Goal: Transaction & Acquisition: Subscribe to service/newsletter

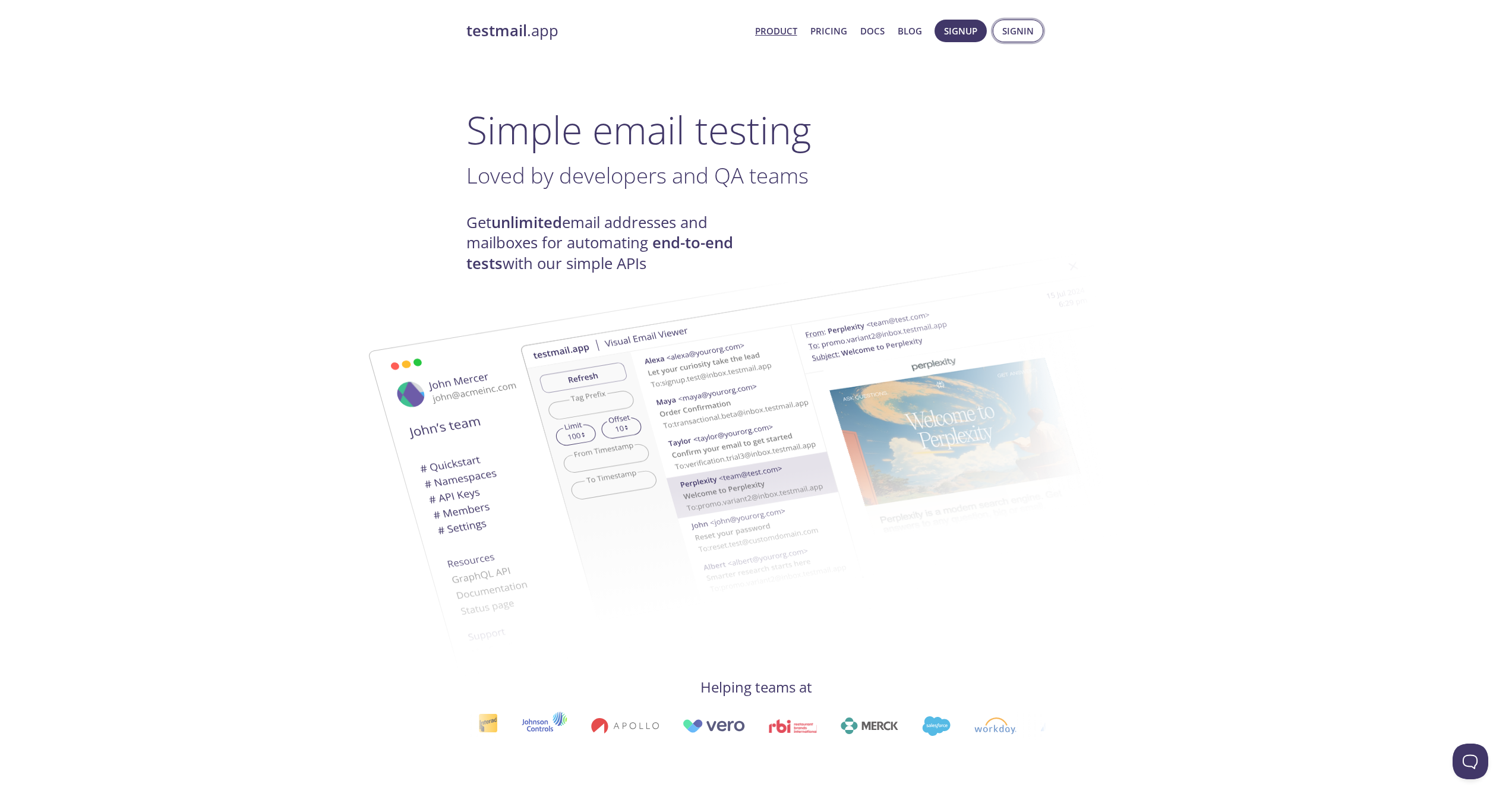
click at [1023, 26] on span "Signin" at bounding box center [1018, 31] width 31 height 16
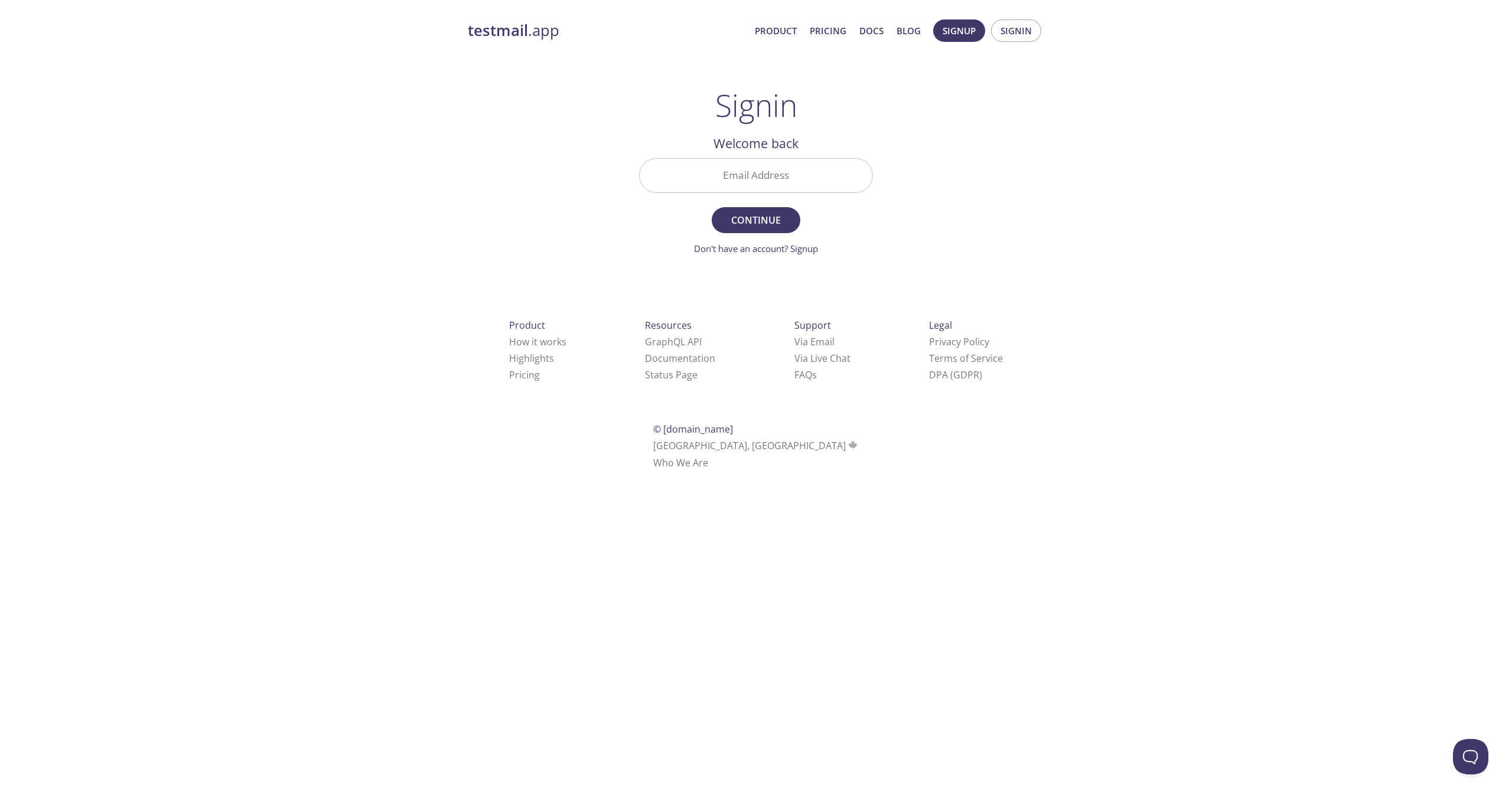
click at [786, 193] on input "Email Address" at bounding box center [756, 175] width 232 height 33
click at [947, 37] on span "Signup" at bounding box center [959, 31] width 33 height 16
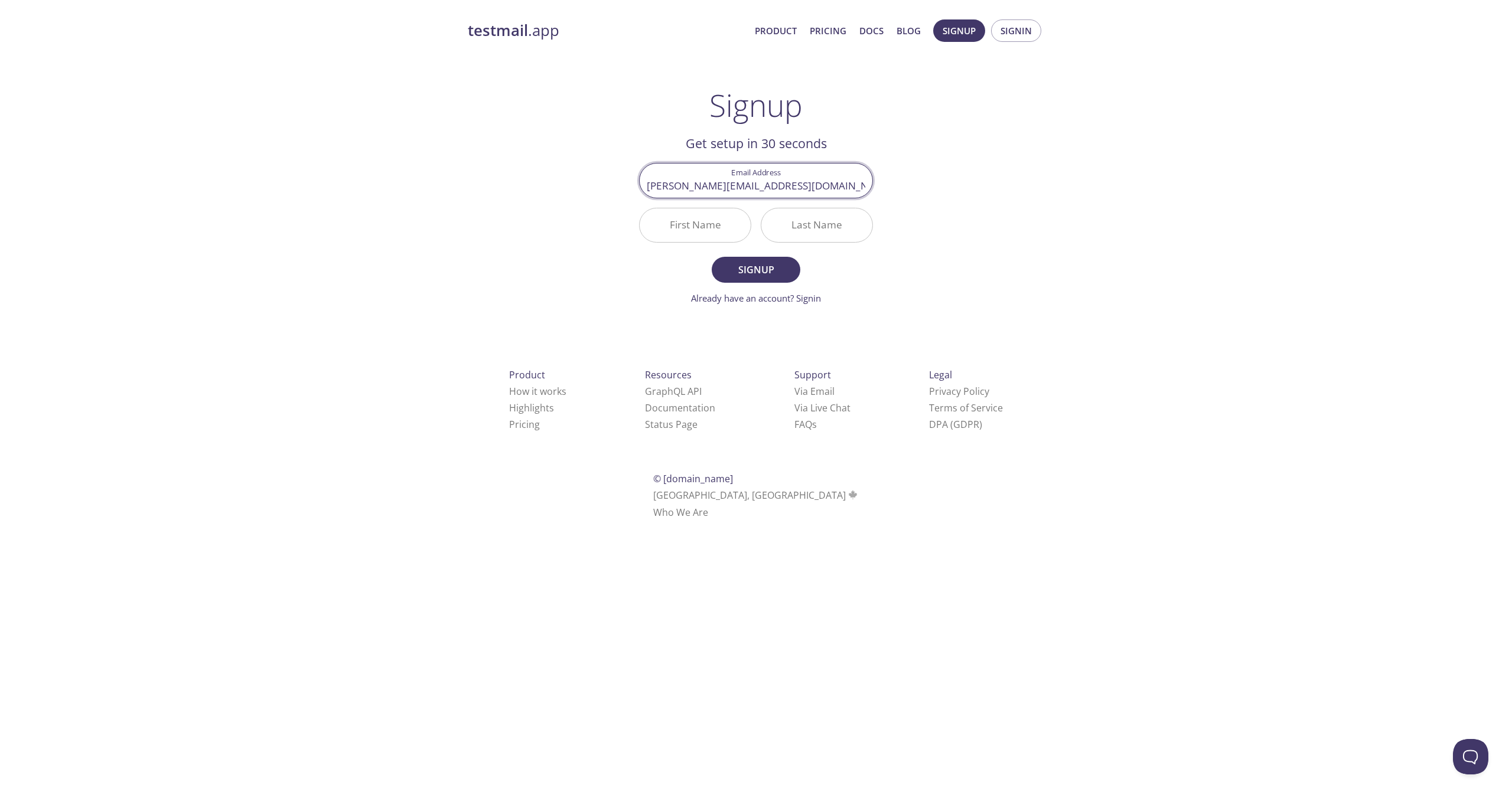
type input "[PERSON_NAME][EMAIL_ADDRESS][DOMAIN_NAME]"
click at [701, 242] on input "First Name" at bounding box center [695, 225] width 111 height 33
type input "[PERSON_NAME]"
type input "travel"
click at [778, 278] on span "Signup" at bounding box center [756, 269] width 63 height 16
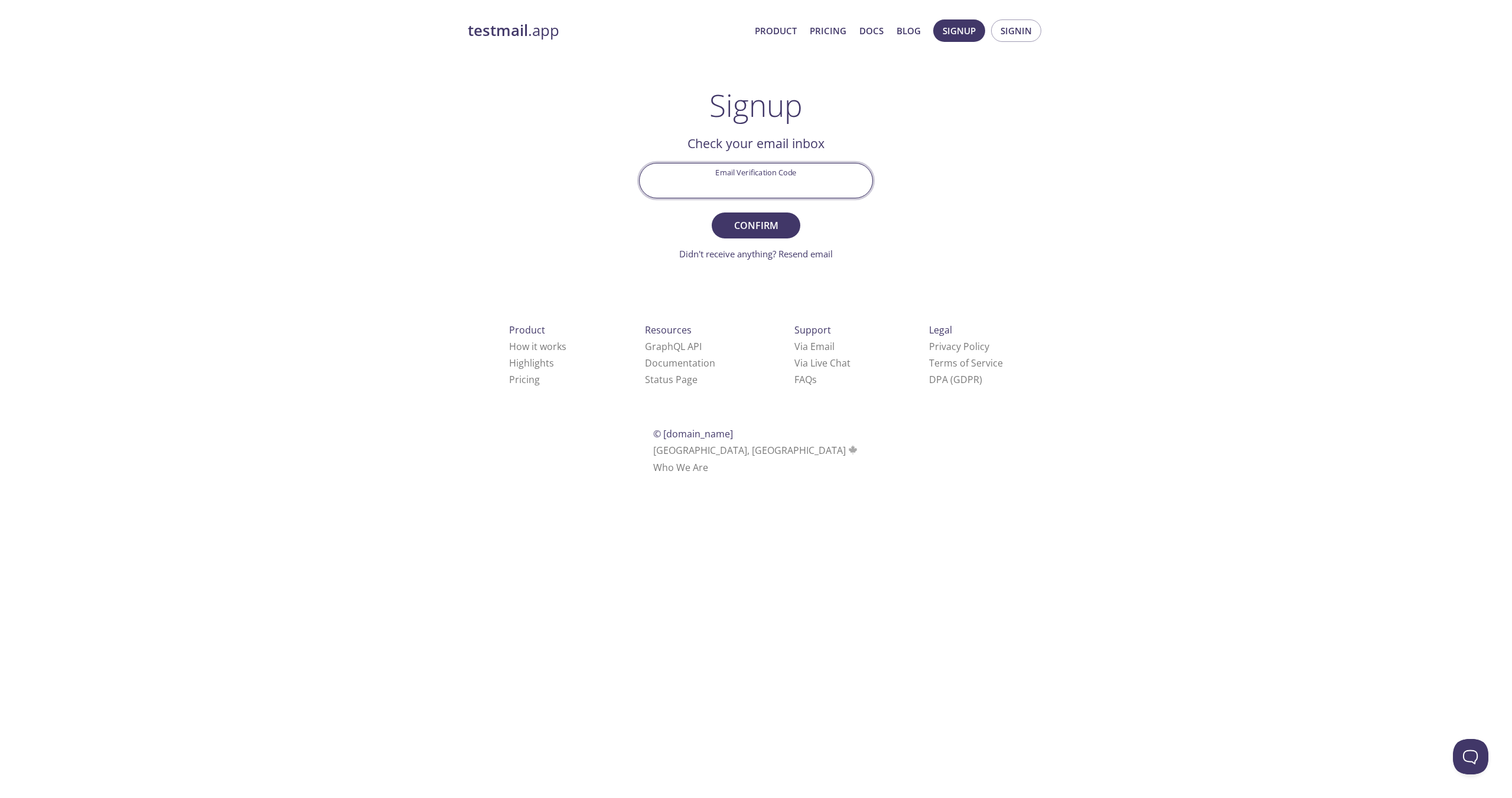
click at [748, 197] on input "Email Verification Code" at bounding box center [756, 180] width 232 height 33
paste input "9QZB8R5"
type input "9QZB8R5"
click at [745, 234] on span "Confirm" at bounding box center [756, 225] width 63 height 16
